Goal: Information Seeking & Learning: Learn about a topic

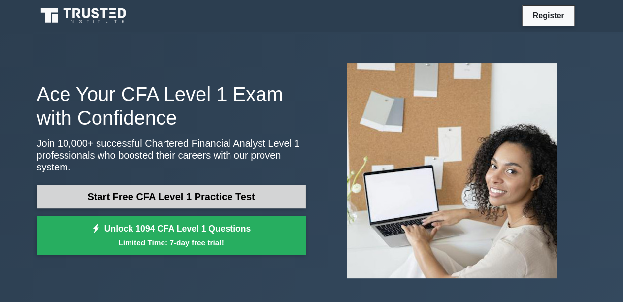
click at [205, 190] on link "Start Free CFA Level 1 Practice Test" at bounding box center [171, 197] width 269 height 24
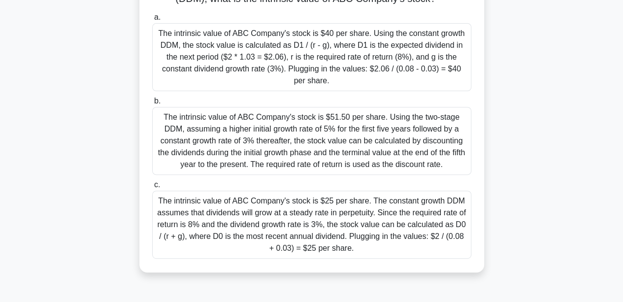
scroll to position [139, 0]
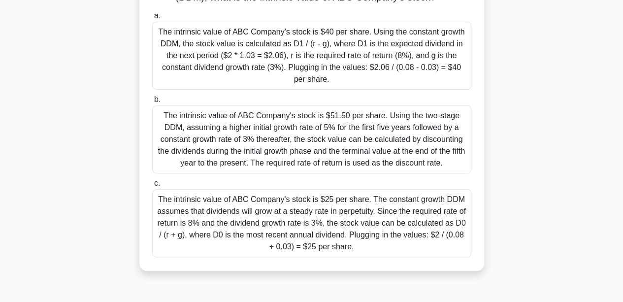
click at [353, 148] on div "The intrinsic value of ABC Company's stock is $51.50 per share. Using the two-s…" at bounding box center [311, 139] width 319 height 68
click at [152, 103] on input "b. The intrinsic value of ABC Company's stock is $51.50 per share. Using the tw…" at bounding box center [152, 100] width 0 height 6
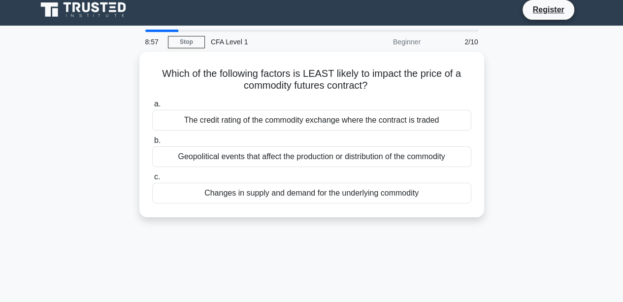
scroll to position [0, 0]
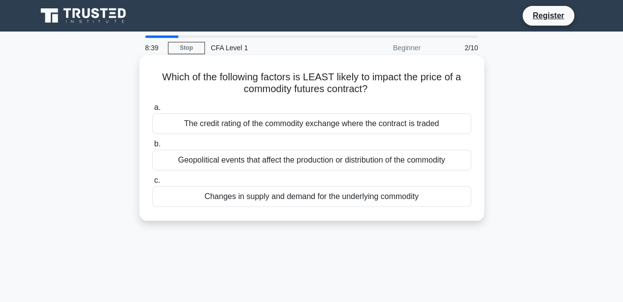
click at [272, 127] on div "The credit rating of the commodity exchange where the contract is traded" at bounding box center [311, 123] width 319 height 21
click at [152, 111] on input "a. The credit rating of the commodity exchange where the contract is traded" at bounding box center [152, 107] width 0 height 6
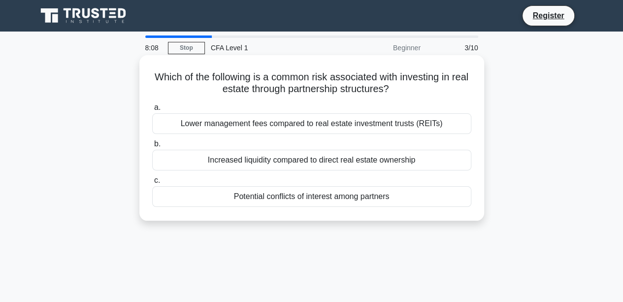
click at [325, 195] on div "Potential conflicts of interest among partners" at bounding box center [311, 196] width 319 height 21
click at [152, 184] on input "c. Potential conflicts of interest among partners" at bounding box center [152, 180] width 0 height 6
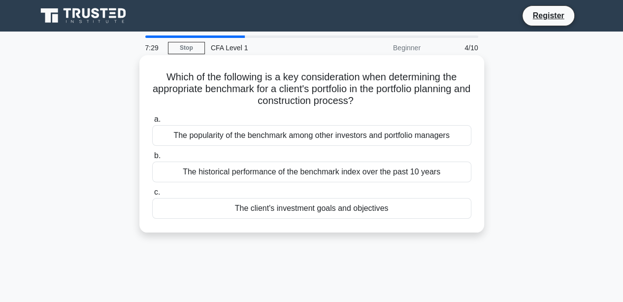
click at [355, 141] on div "The popularity of the benchmark among other investors and portfolio managers" at bounding box center [311, 135] width 319 height 21
click at [152, 123] on input "a. The popularity of the benchmark among other investors and portfolio managers" at bounding box center [152, 119] width 0 height 6
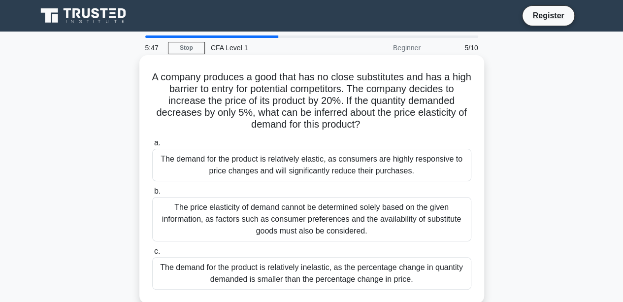
click at [356, 270] on div "The demand for the product is relatively inelastic, as the percentage change in…" at bounding box center [311, 273] width 319 height 32
click at [152, 255] on input "c. The demand for the product is relatively inelastic, as the percentage change…" at bounding box center [152, 251] width 0 height 6
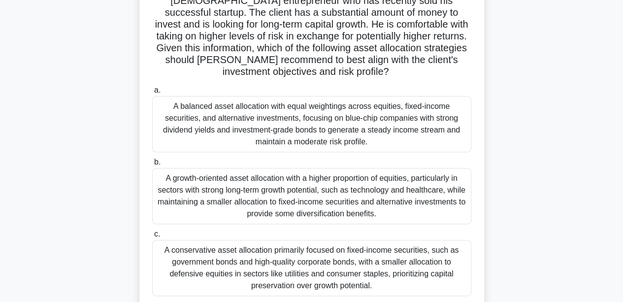
scroll to position [100, 0]
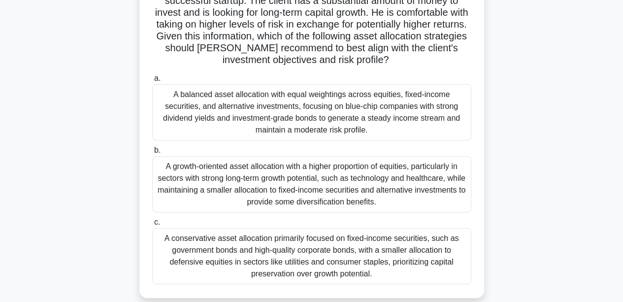
click at [296, 183] on div "A growth-oriented asset allocation with a higher proportion of equities, partic…" at bounding box center [311, 184] width 319 height 56
click at [152, 154] on input "b. A growth-oriented asset allocation with a higher proportion of equities, par…" at bounding box center [152, 150] width 0 height 6
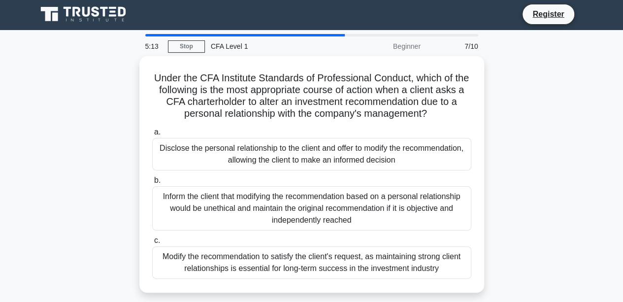
scroll to position [0, 0]
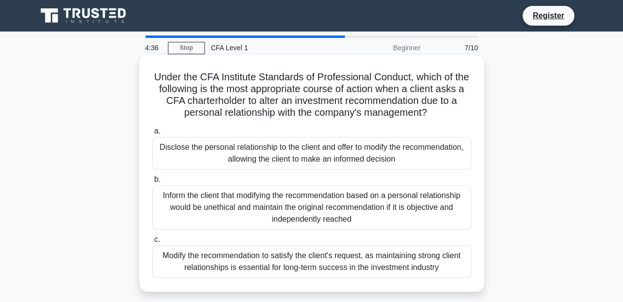
click at [346, 204] on div "Inform the client that modifying the recommendation based on a personal relatio…" at bounding box center [311, 207] width 319 height 44
click at [152, 183] on input "b. Inform the client that modifying the recommendation based on a personal rela…" at bounding box center [152, 179] width 0 height 6
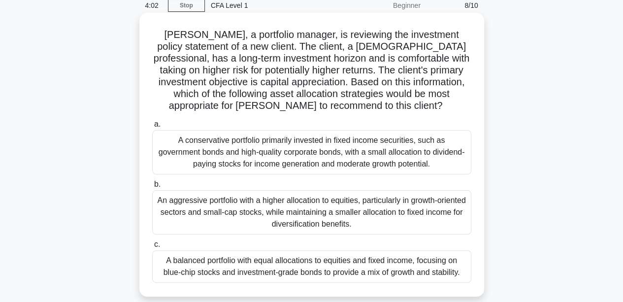
scroll to position [43, 0]
click at [341, 207] on div "An aggressive portfolio with a higher allocation to equities, particularly in g…" at bounding box center [311, 212] width 319 height 44
click at [152, 187] on input "b. An aggressive portfolio with a higher allocation to equities, particularly i…" at bounding box center [152, 184] width 0 height 6
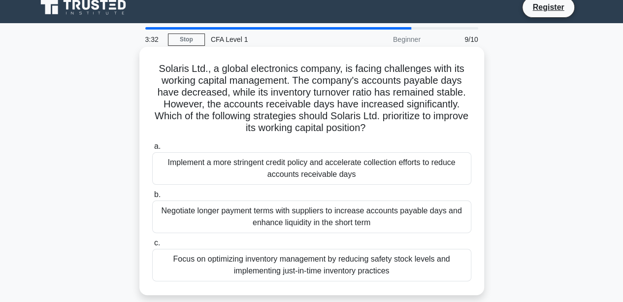
scroll to position [9, 0]
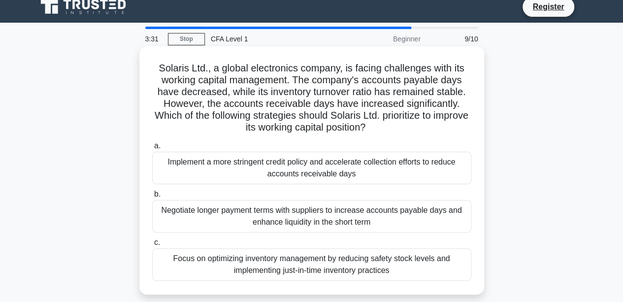
click at [359, 172] on div "Implement a more stringent credit policy and accelerate collection efforts to r…" at bounding box center [311, 168] width 319 height 32
click at [152, 149] on input "a. Implement a more stringent credit policy and accelerate collection efforts t…" at bounding box center [152, 146] width 0 height 6
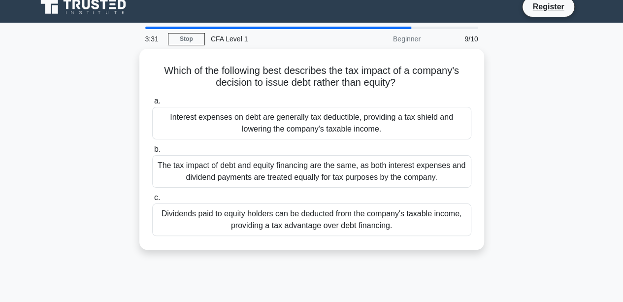
scroll to position [0, 0]
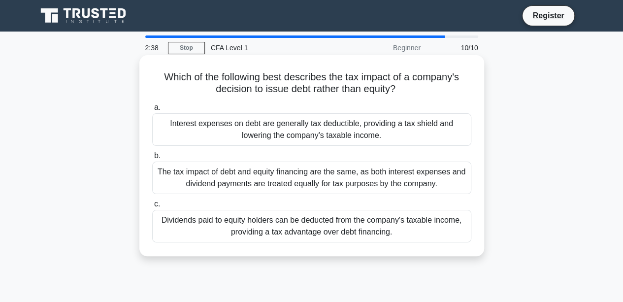
click at [367, 130] on div "Interest expenses on debt are generally tax deductible, providing a tax shield …" at bounding box center [311, 129] width 319 height 32
click at [152, 111] on input "a. Interest expenses on debt are generally tax deductible, providing a tax shie…" at bounding box center [152, 107] width 0 height 6
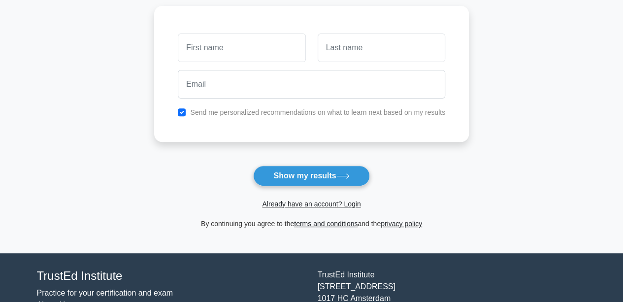
scroll to position [139, 0]
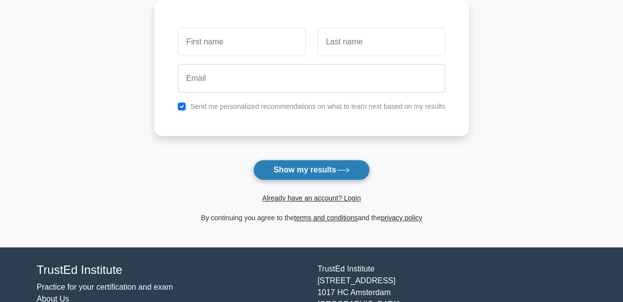
click at [355, 169] on button "Show my results" at bounding box center [311, 170] width 116 height 21
click at [494, 142] on main "Wait, there is more! Continue to see your result The test is finished and the" at bounding box center [311, 70] width 623 height 355
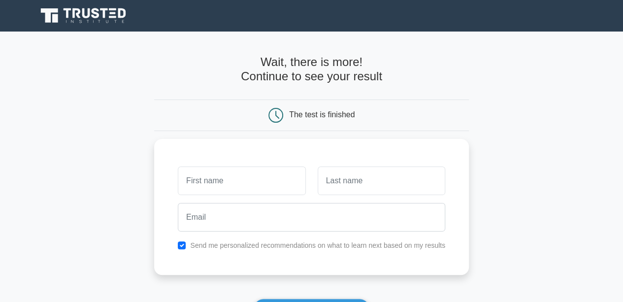
scroll to position [1, 0]
